Goal: Check status: Check status

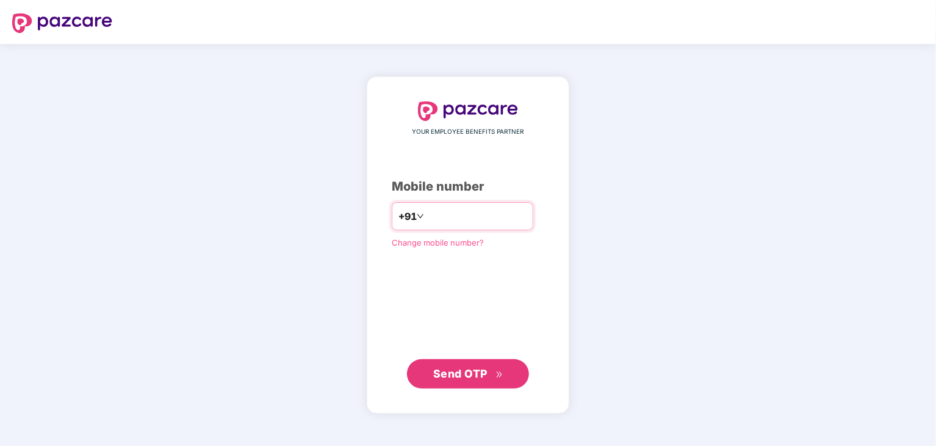
type input "**********"
click at [472, 367] on span "Send OTP" at bounding box center [460, 372] width 54 height 13
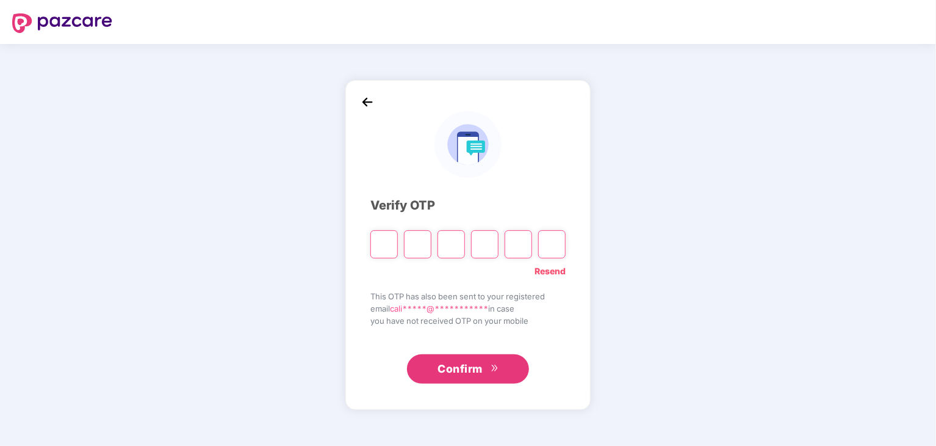
type input "*"
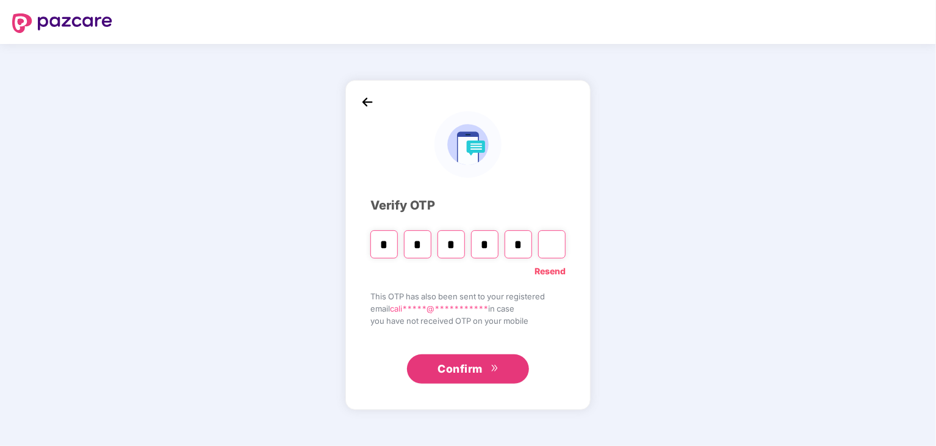
type input "*"
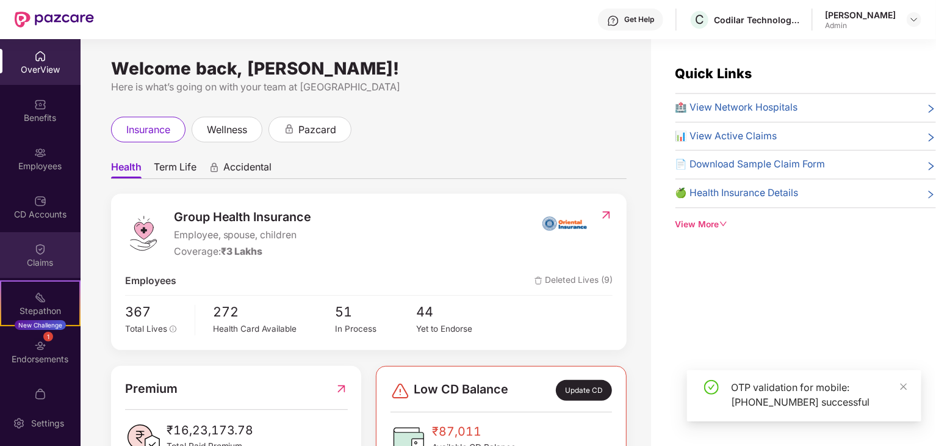
click at [40, 255] on img at bounding box center [40, 249] width 12 height 12
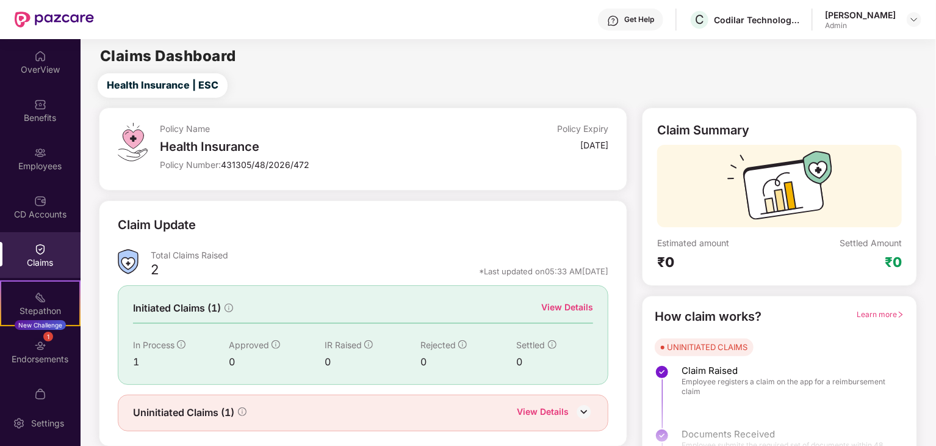
scroll to position [32, 0]
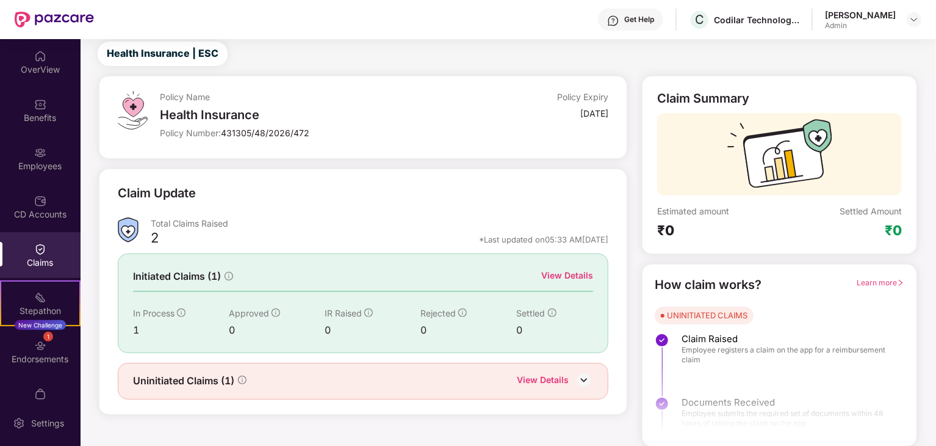
click at [559, 272] on div "View Details" at bounding box center [567, 275] width 52 height 13
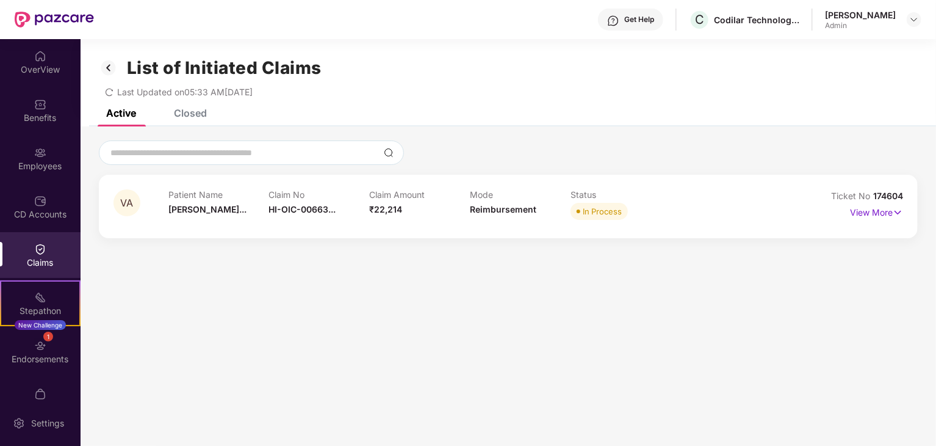
scroll to position [0, 0]
click at [190, 108] on div "List of Initiated Claims Last Updated on 05:33 AM[DATE]" at bounding box center [509, 74] width 856 height 70
click at [190, 112] on div "Closed" at bounding box center [190, 113] width 33 height 12
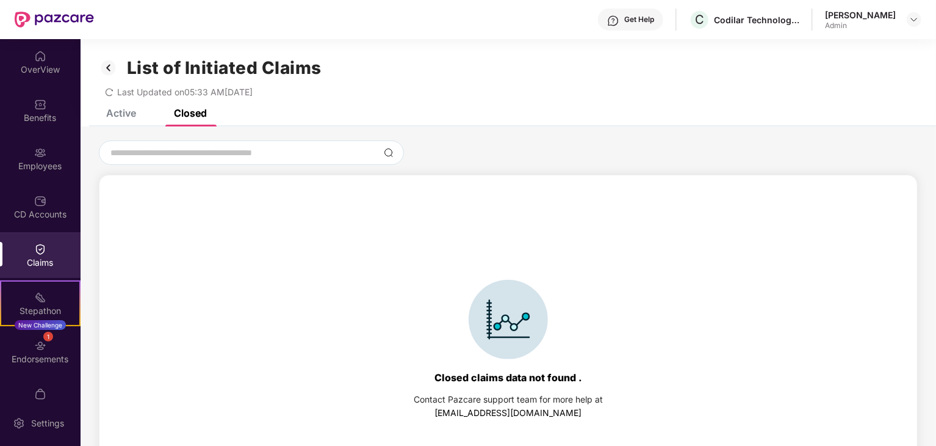
click at [48, 265] on div "Claims" at bounding box center [40, 262] width 81 height 12
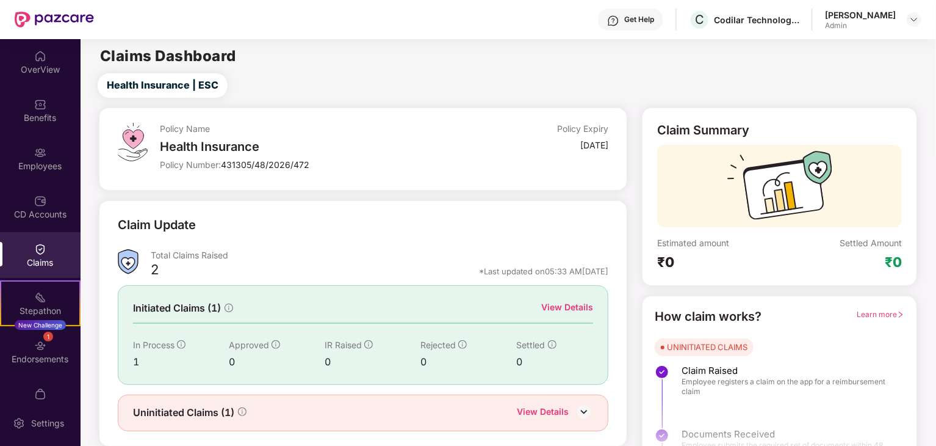
scroll to position [32, 0]
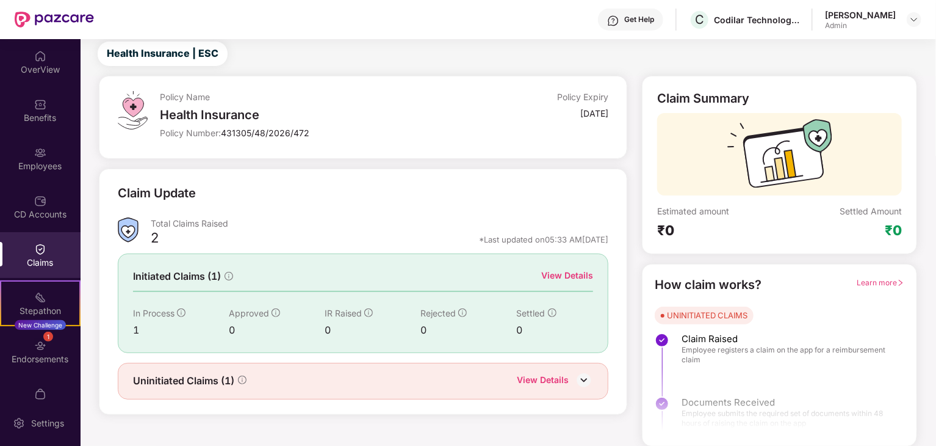
click at [555, 377] on div "View Details" at bounding box center [543, 381] width 52 height 16
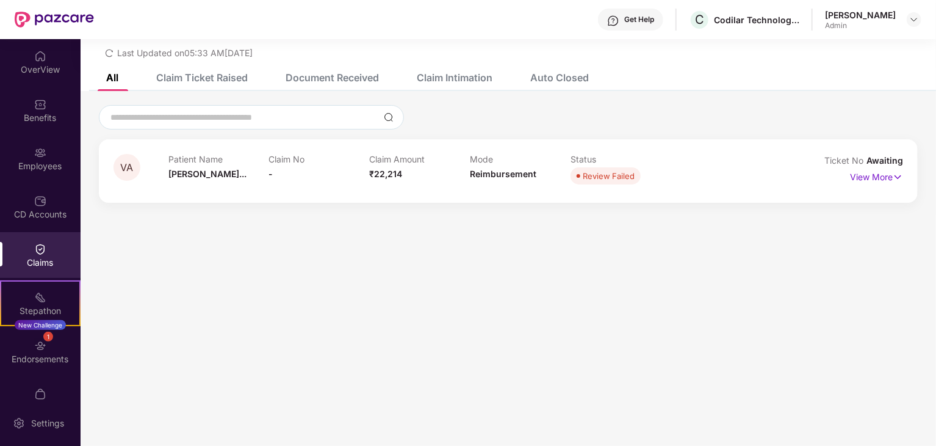
scroll to position [0, 0]
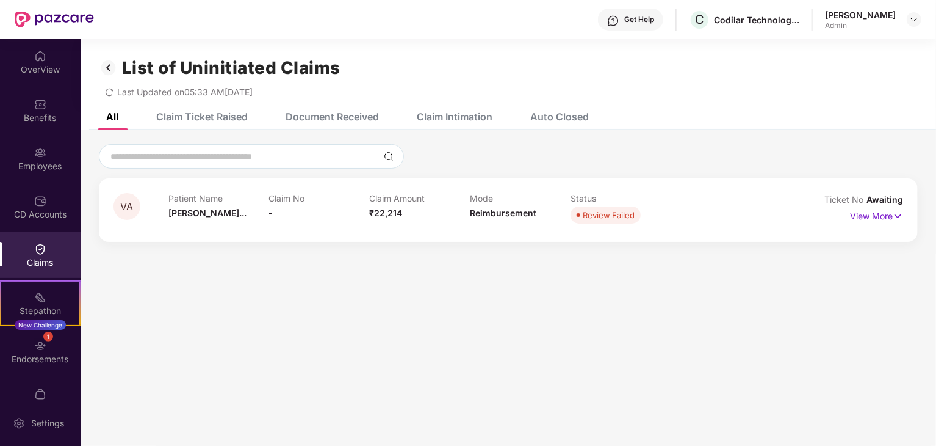
click at [227, 117] on div "Claim Ticket Raised" at bounding box center [202, 116] width 92 height 12
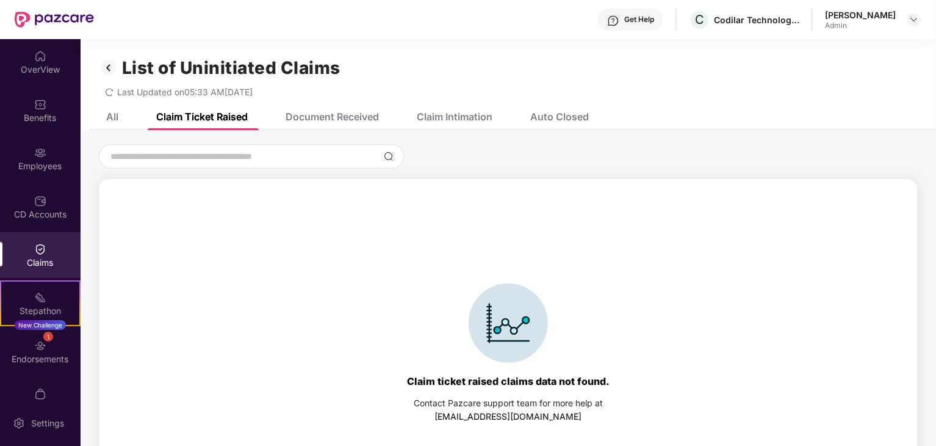
click at [339, 107] on div "Document Received" at bounding box center [323, 116] width 112 height 27
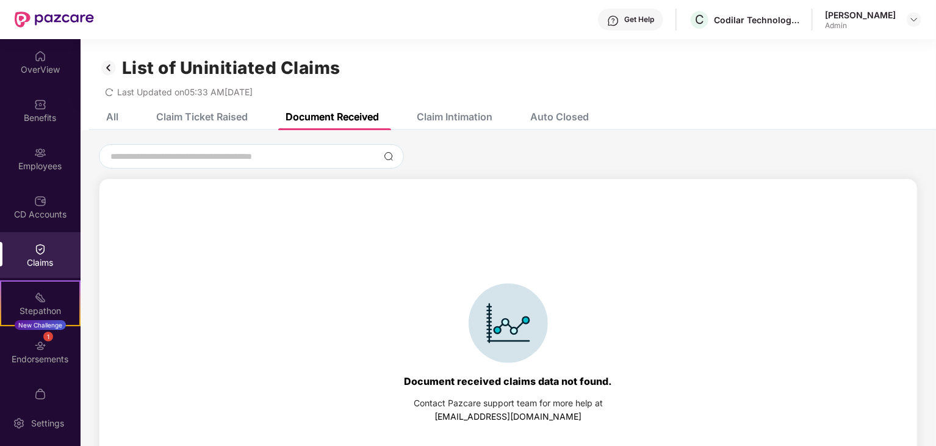
click at [439, 101] on div "List of Uninitiated Claims Last Updated on 05:33 AM[DATE]" at bounding box center [509, 71] width 856 height 64
click at [448, 112] on div "Claim Intimation" at bounding box center [455, 116] width 76 height 12
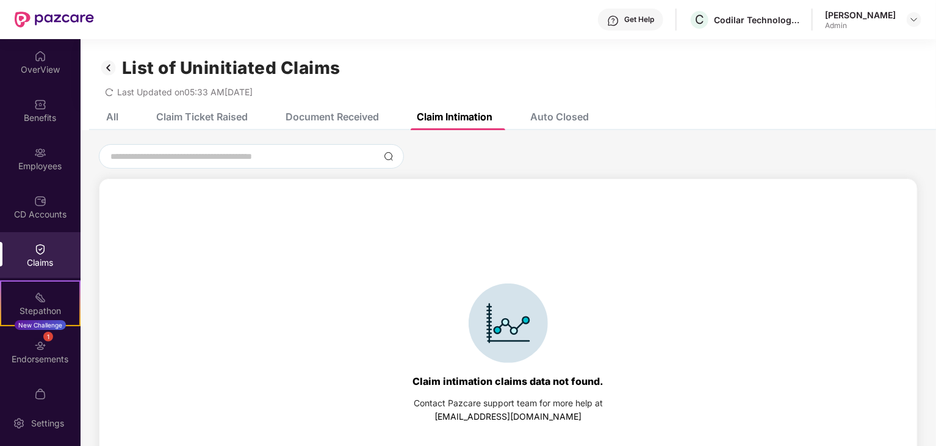
click at [536, 115] on div "Auto Closed" at bounding box center [559, 116] width 59 height 12
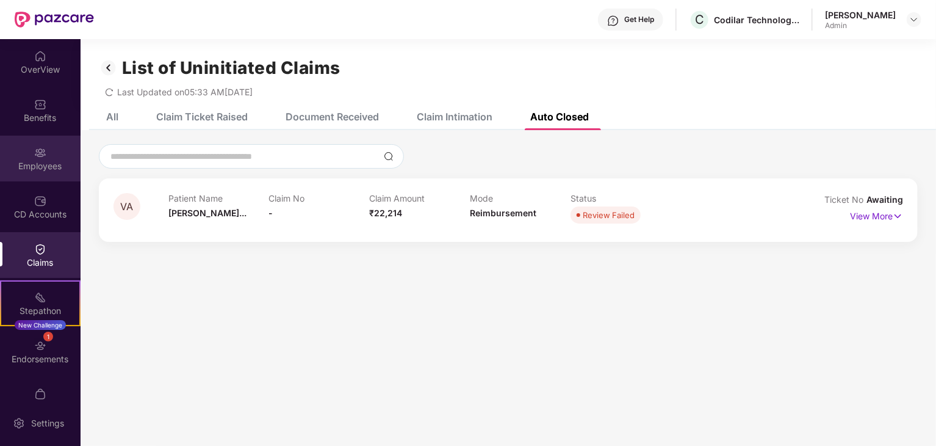
click at [34, 167] on div "Employees" at bounding box center [40, 166] width 81 height 12
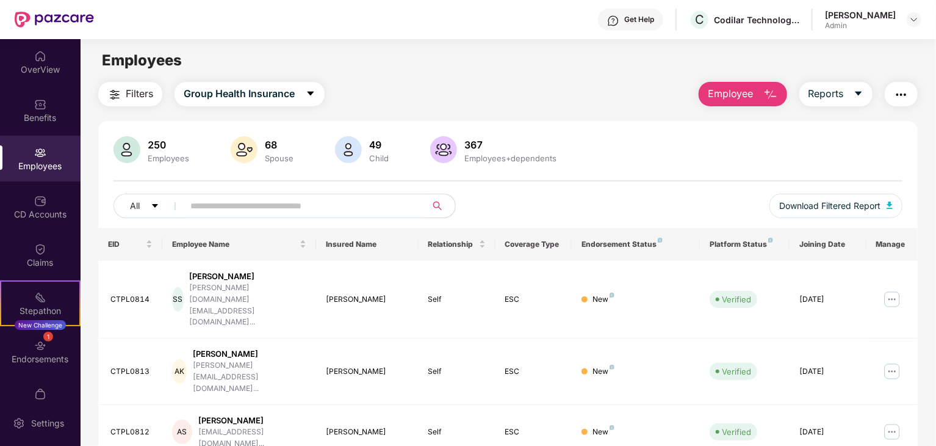
click at [227, 201] on input "text" at bounding box center [299, 206] width 219 height 18
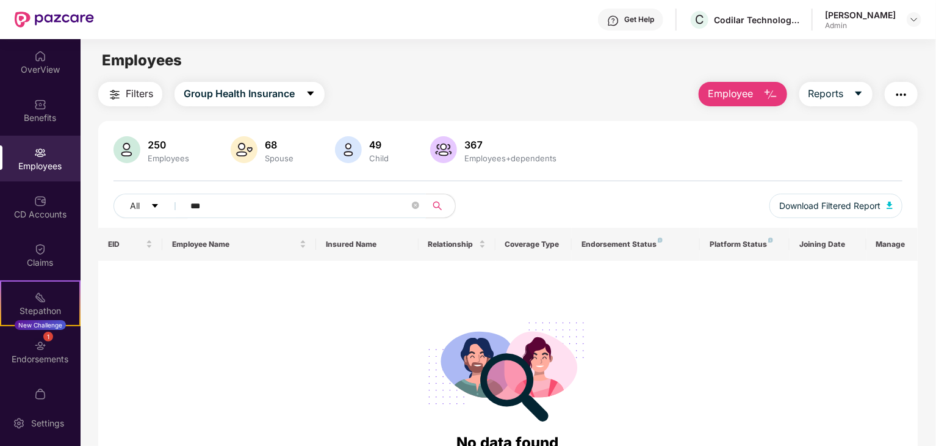
type input "***"
click at [826, 88] on span "Reports" at bounding box center [826, 93] width 35 height 15
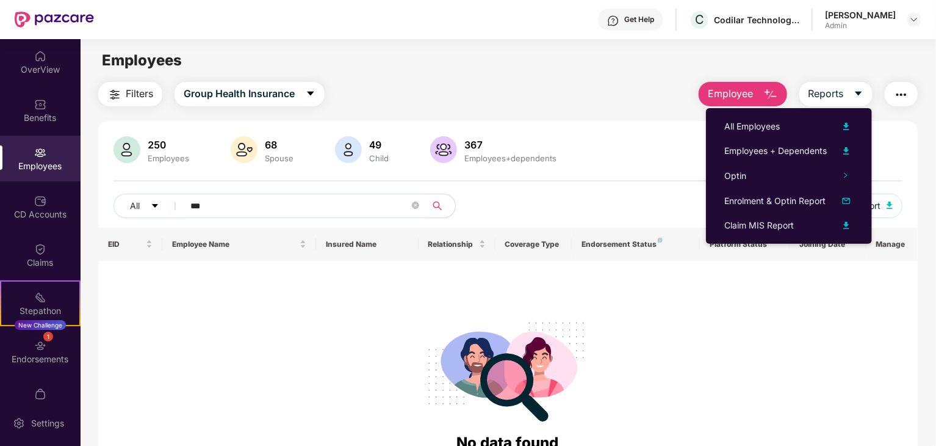
click at [644, 98] on div "Filters Group Health Insurance Employee Reports" at bounding box center [508, 94] width 820 height 24
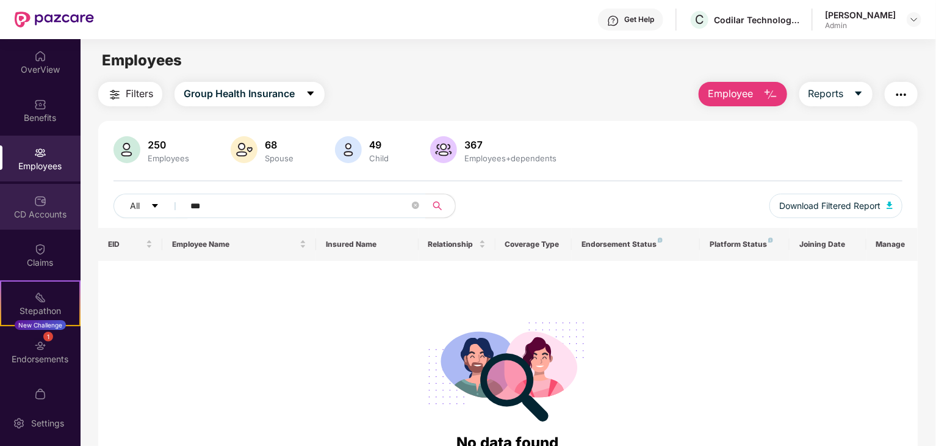
click at [23, 220] on div "CD Accounts" at bounding box center [40, 207] width 81 height 46
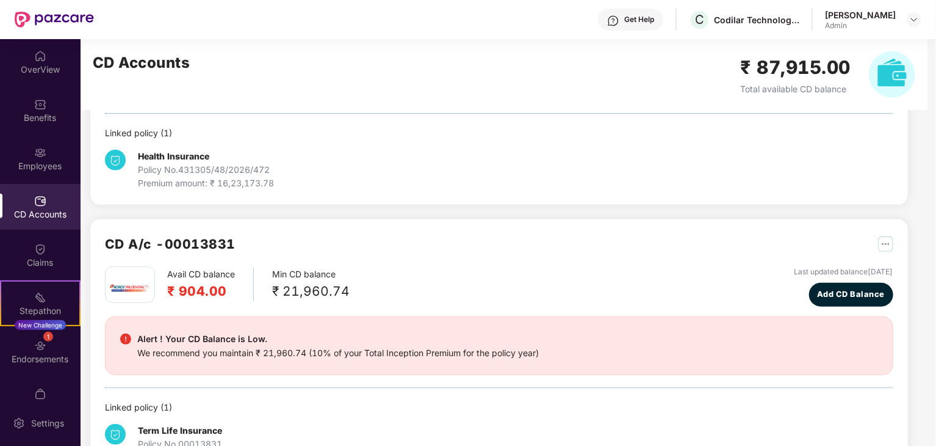
scroll to position [225, 0]
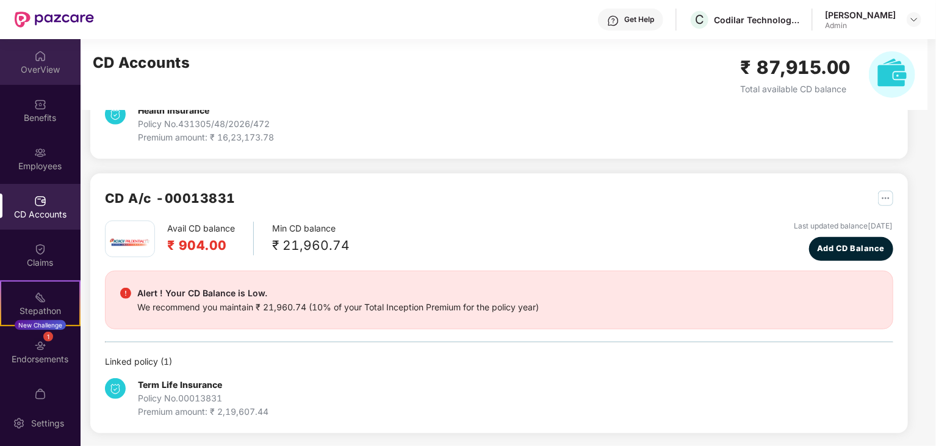
click at [20, 84] on div "OverView" at bounding box center [40, 62] width 81 height 46
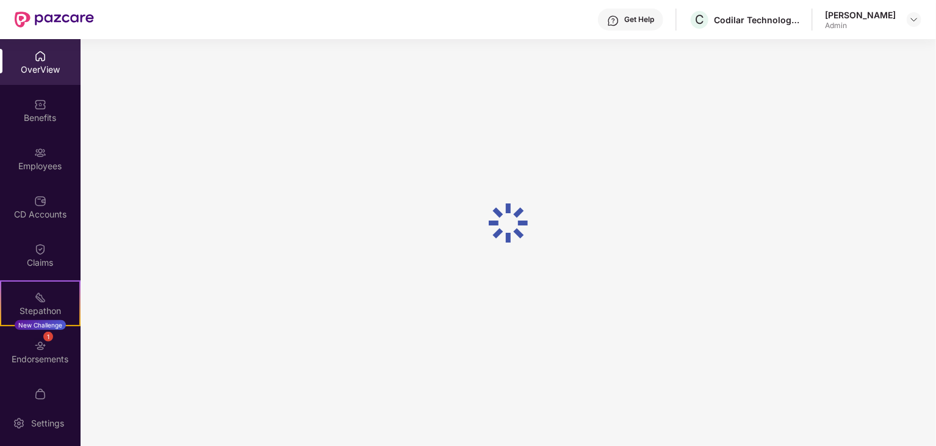
scroll to position [39, 0]
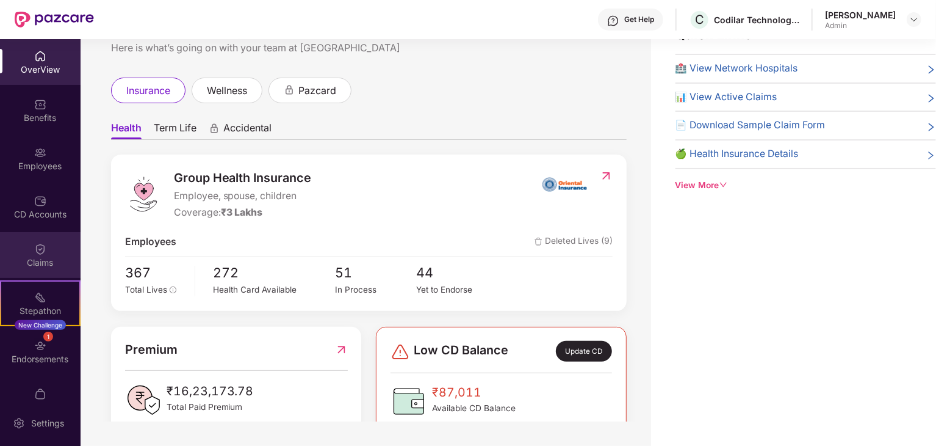
click at [54, 248] on div "Claims" at bounding box center [40, 255] width 81 height 46
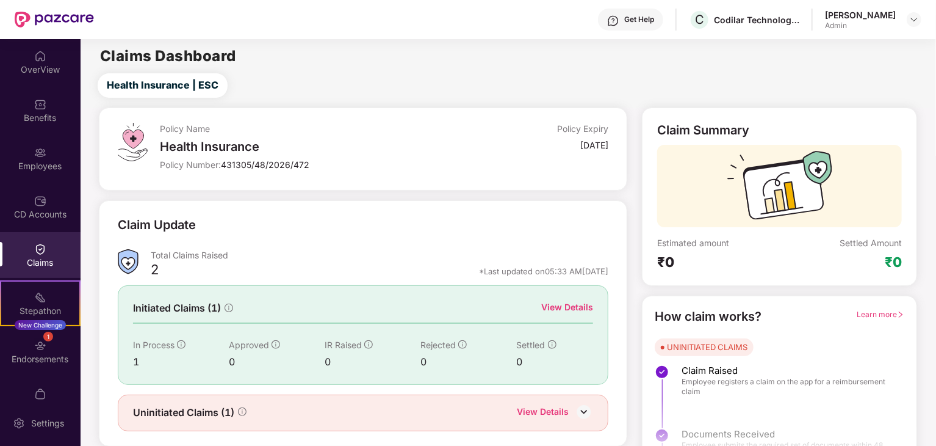
scroll to position [32, 0]
